Goal: Task Accomplishment & Management: Complete application form

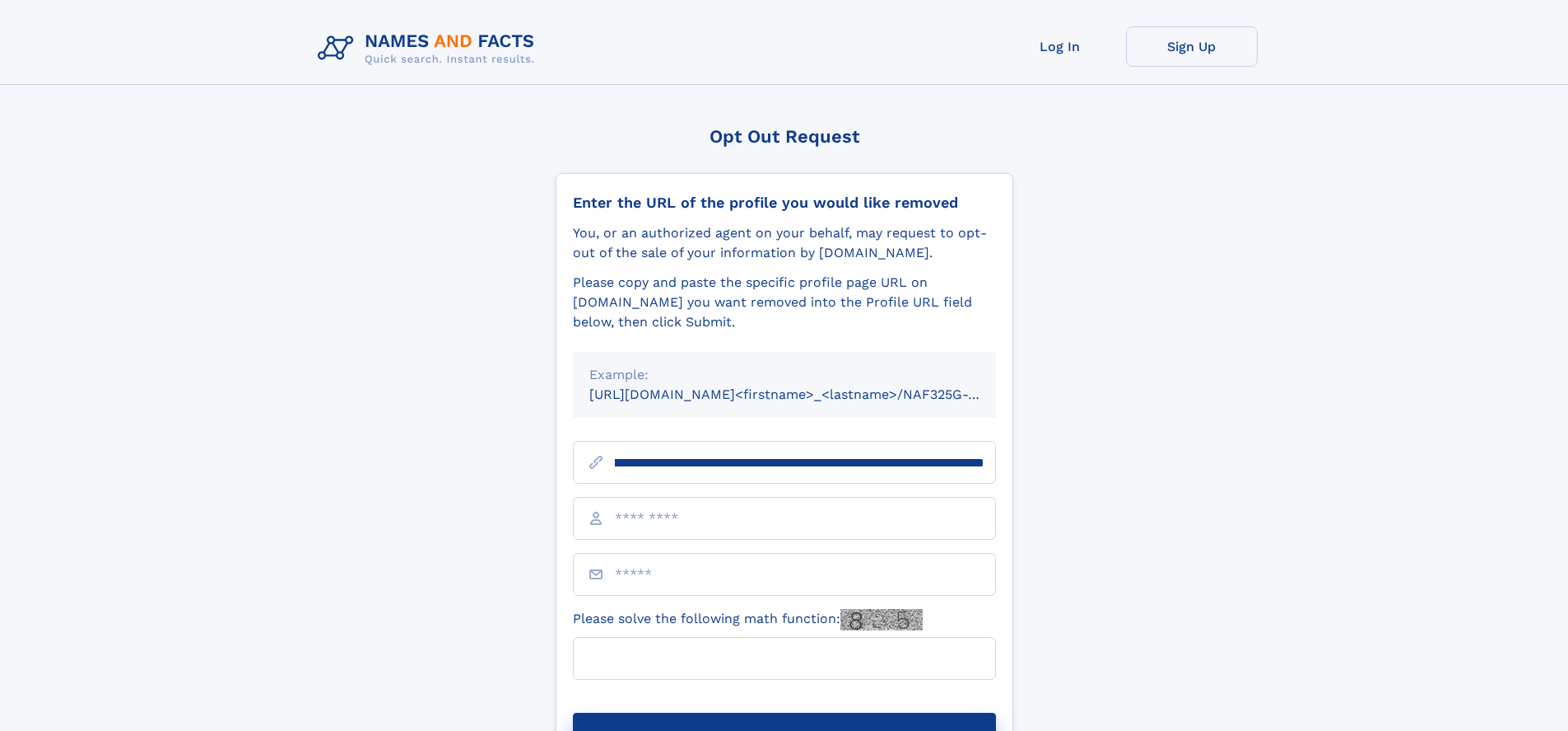
scroll to position [0, 196]
type input "**********"
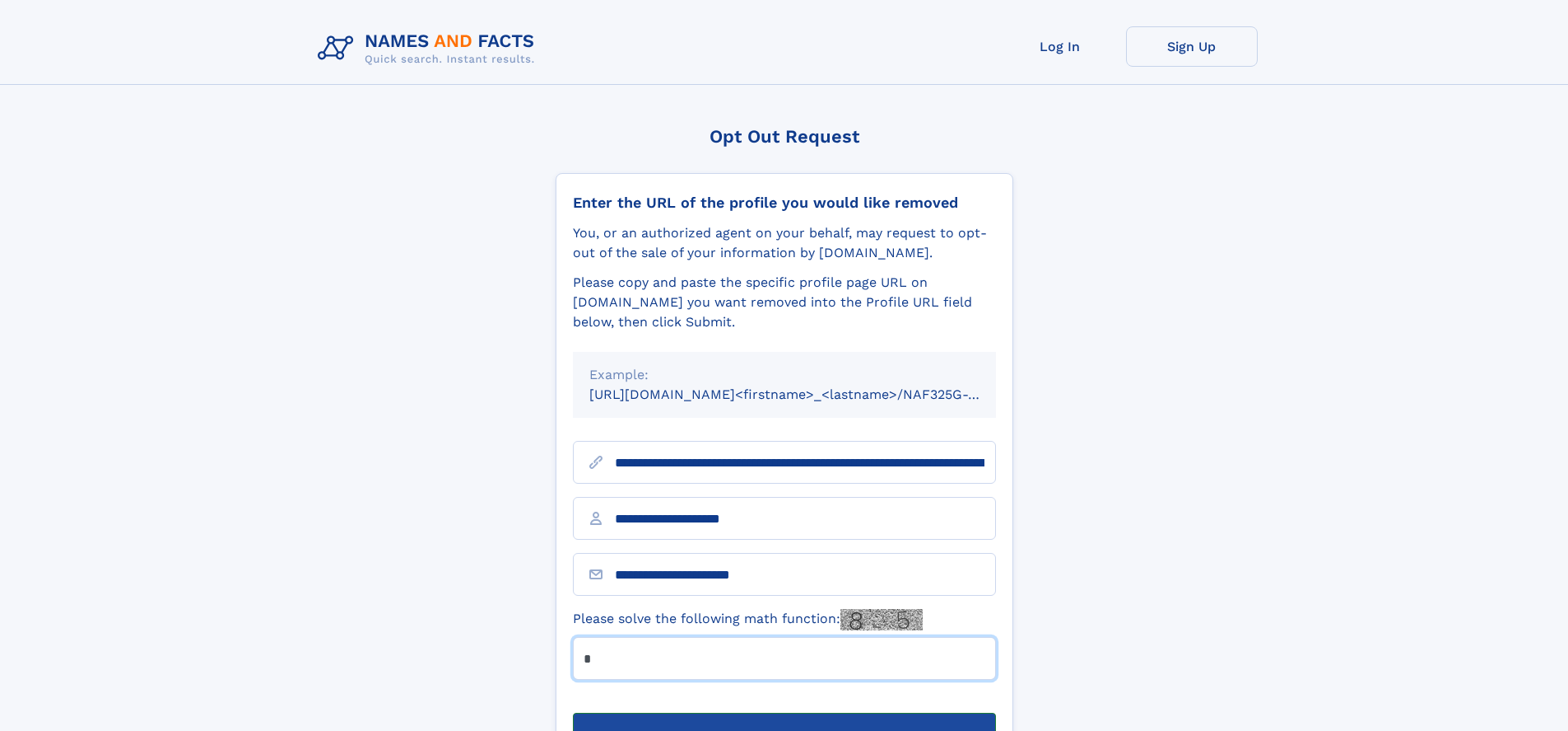
type input "*"
click at [784, 713] on button "Submit Opt Out Request" at bounding box center [784, 739] width 423 height 53
